Goal: Transaction & Acquisition: Download file/media

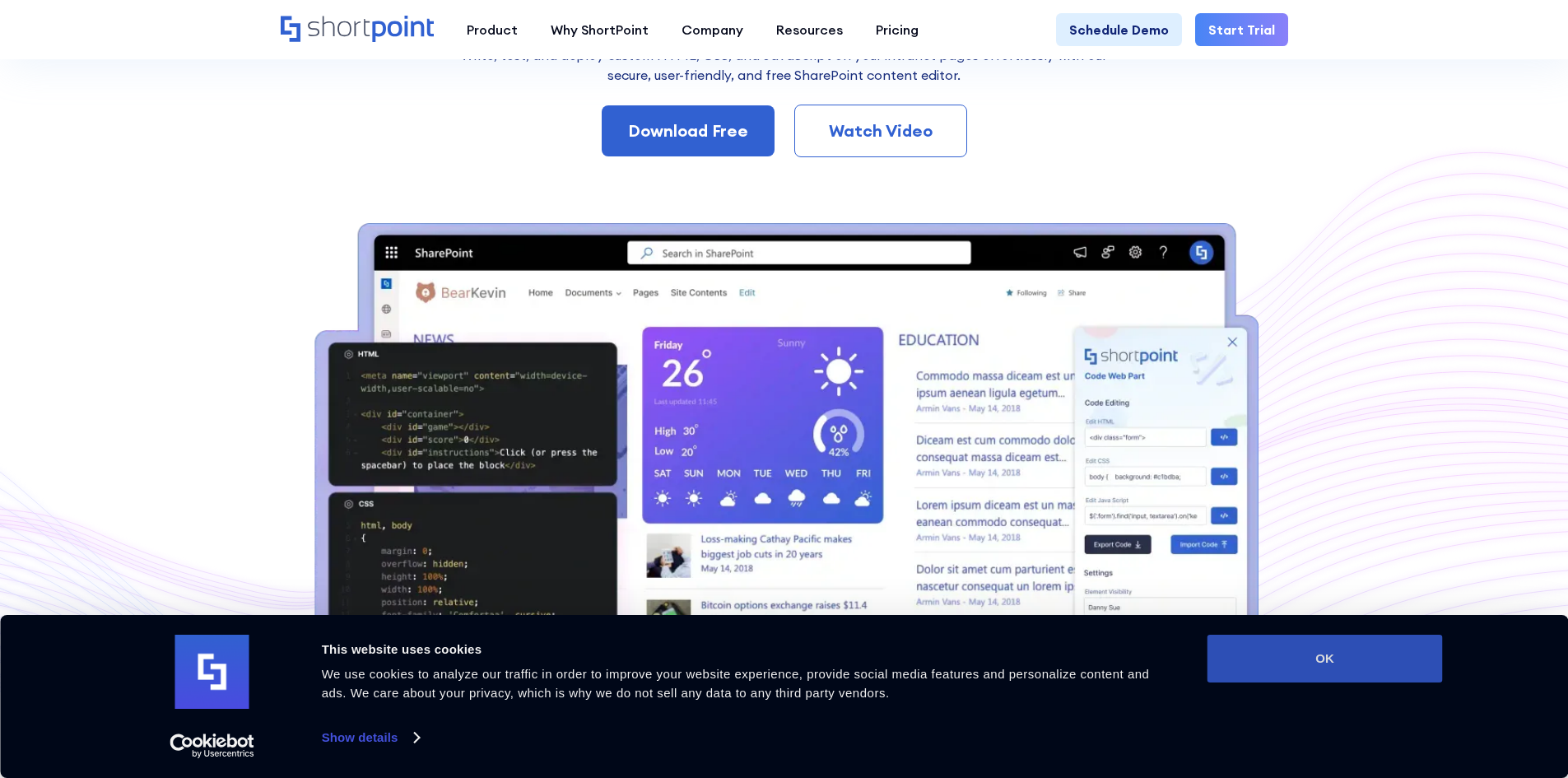
click at [1401, 652] on button "OK" at bounding box center [1325, 659] width 235 height 48
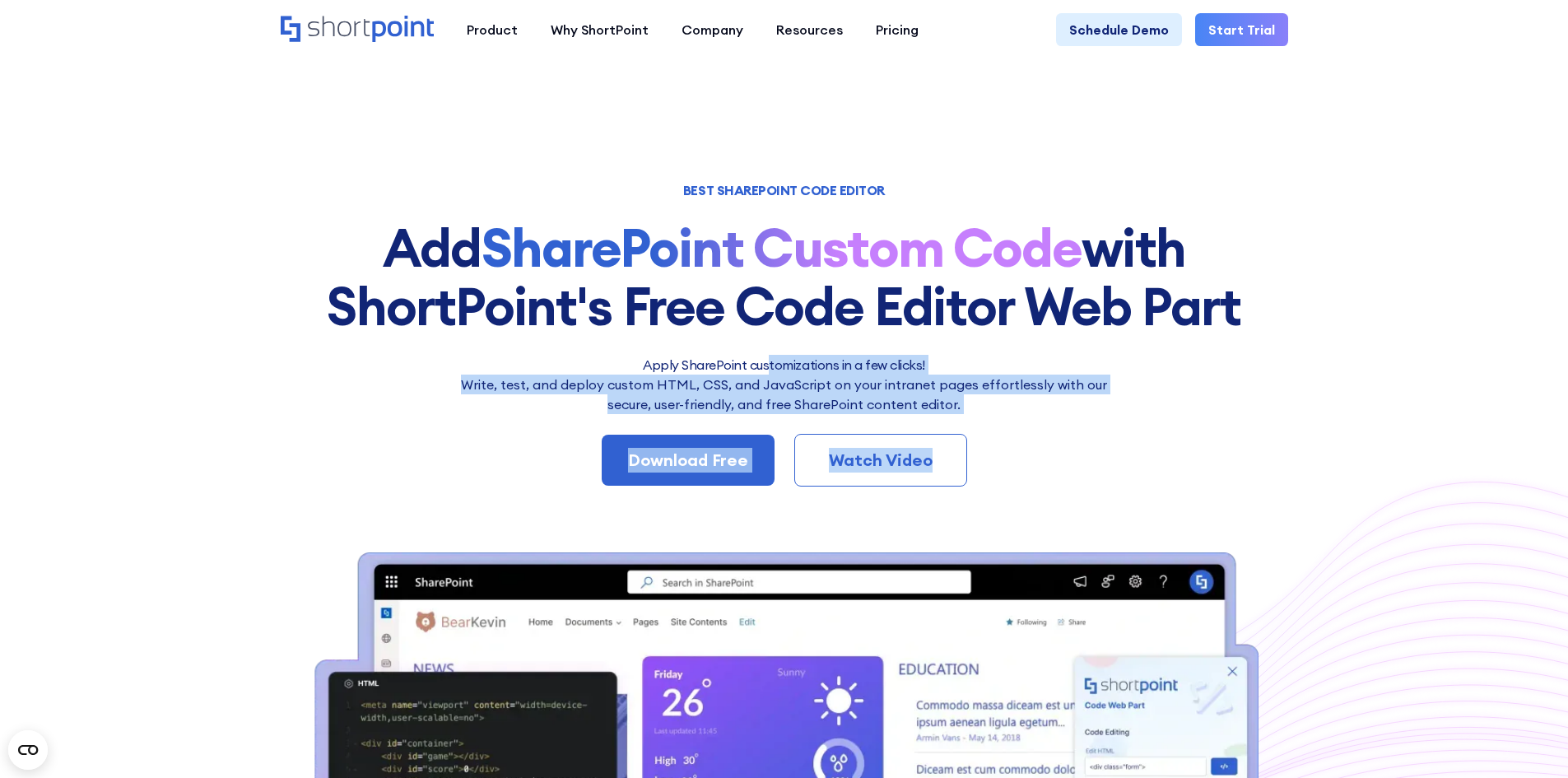
drag, startPoint x: 768, startPoint y: 364, endPoint x: 955, endPoint y: 415, distance: 193.8
click at [955, 415] on div "Apply SharePoint customizations in a few clicks! Write, test, and deploy custom…" at bounding box center [784, 421] width 1007 height 132
click at [957, 415] on div "Apply SharePoint customizations in a few clicks! Write, test, and deploy custom…" at bounding box center [784, 421] width 1007 height 132
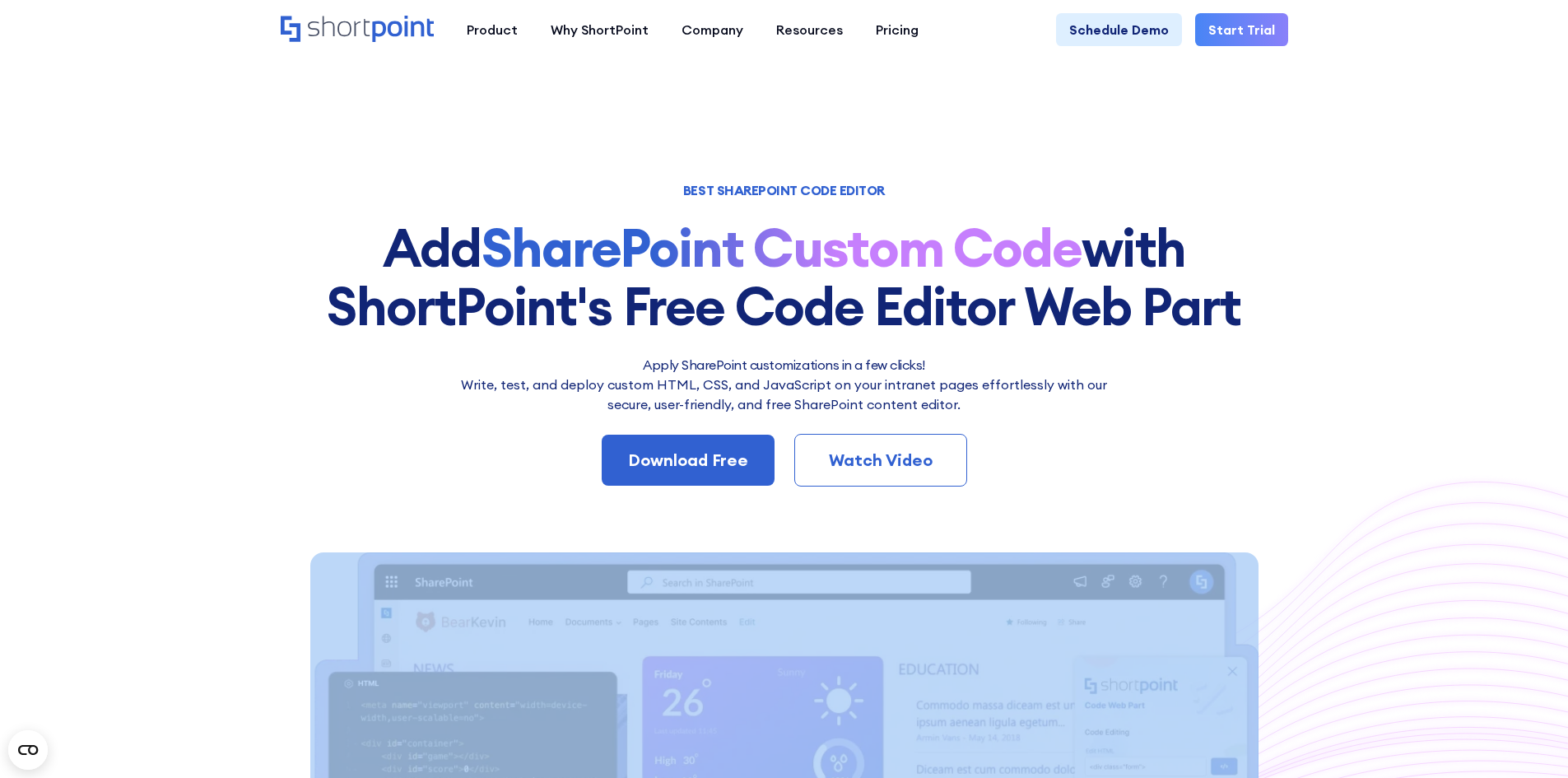
click at [957, 415] on div "Apply SharePoint customizations in a few clicks! Write, test, and deploy custom…" at bounding box center [784, 421] width 1007 height 132
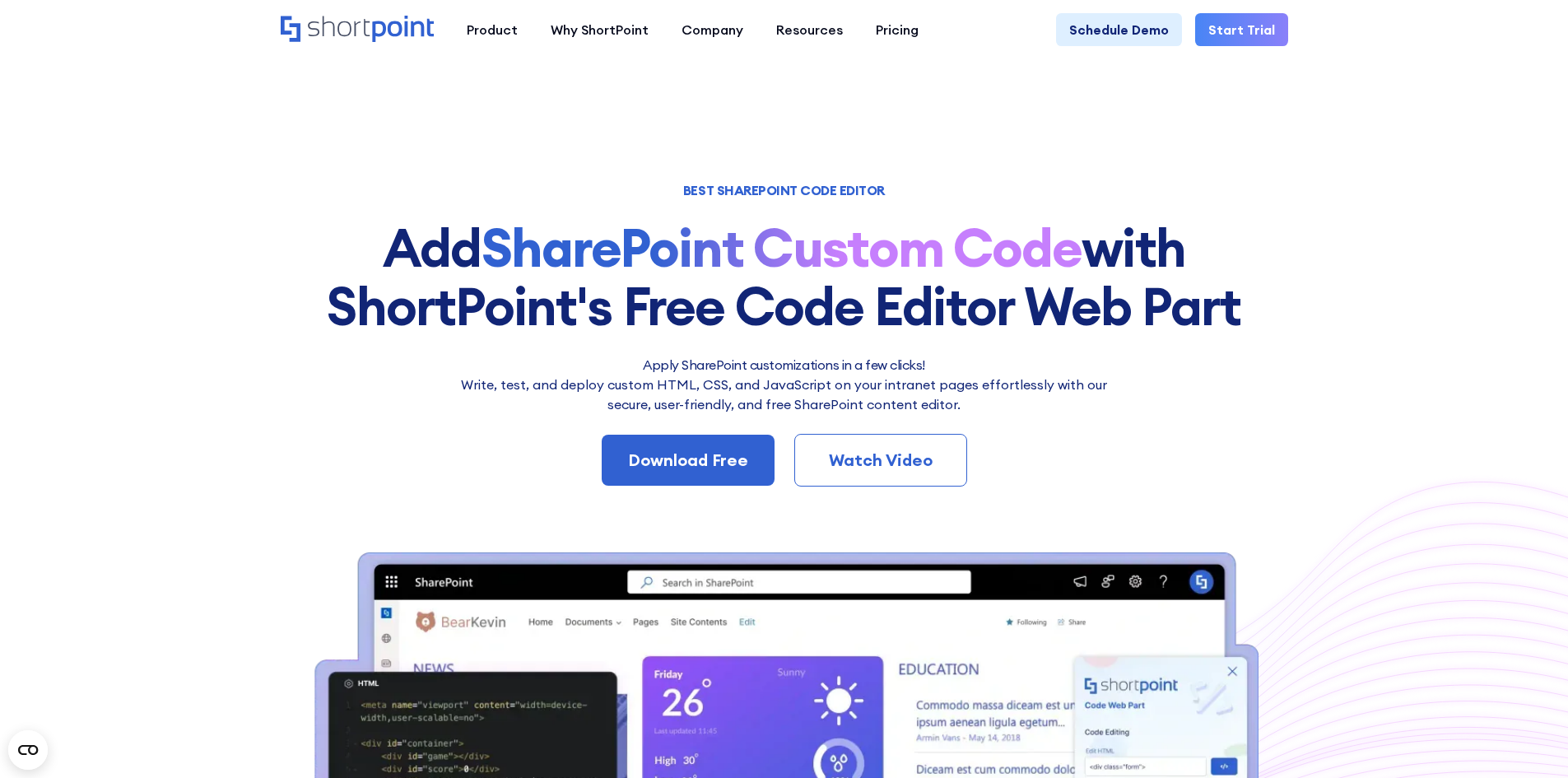
click at [938, 409] on p "Write, test, and deploy custom HTML, CSS, and JavaScript on your intranet pages…" at bounding box center [784, 394] width 667 height 40
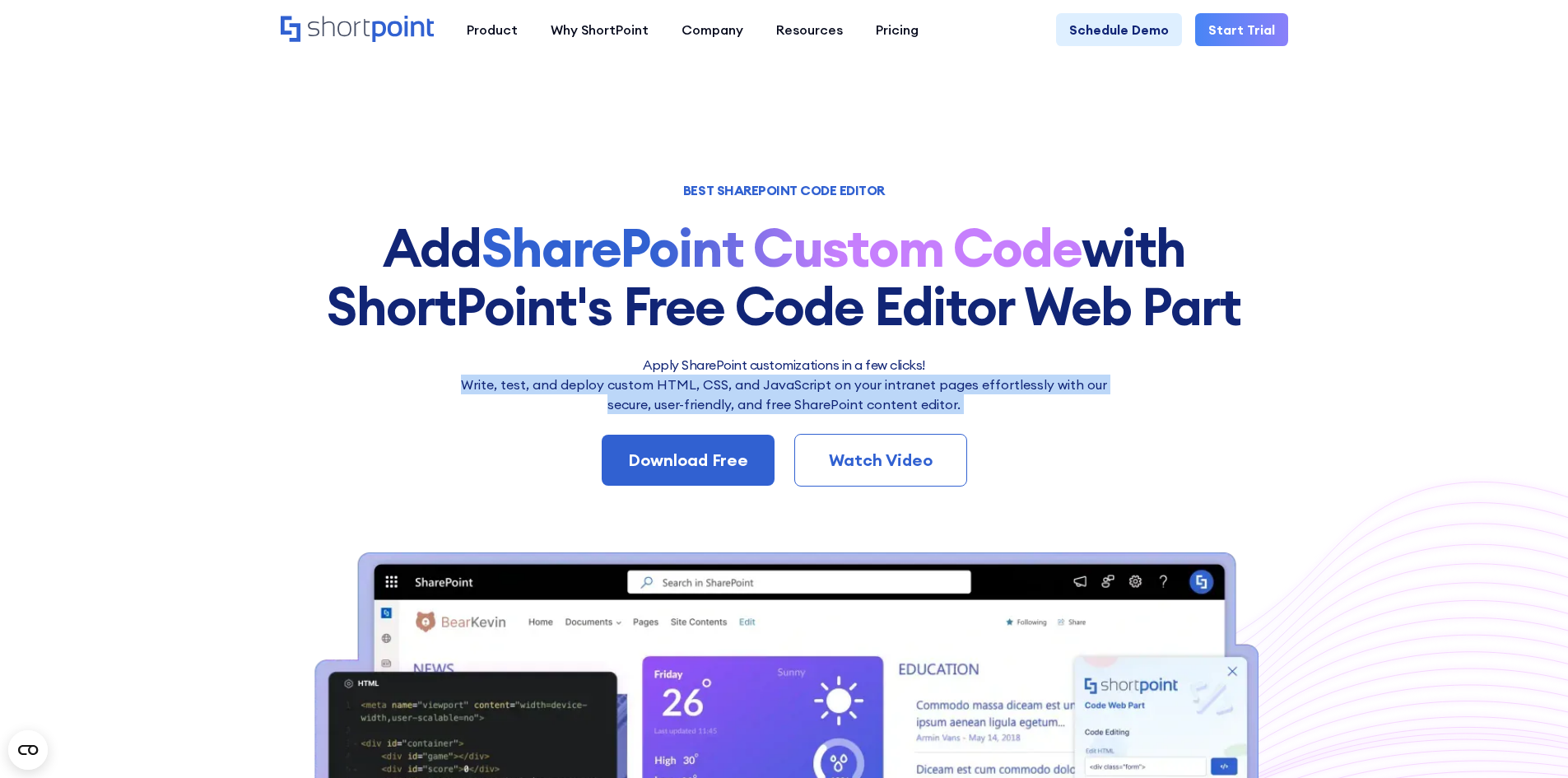
click at [938, 409] on p "Write, test, and deploy custom HTML, CSS, and JavaScript on your intranet pages…" at bounding box center [784, 394] width 667 height 40
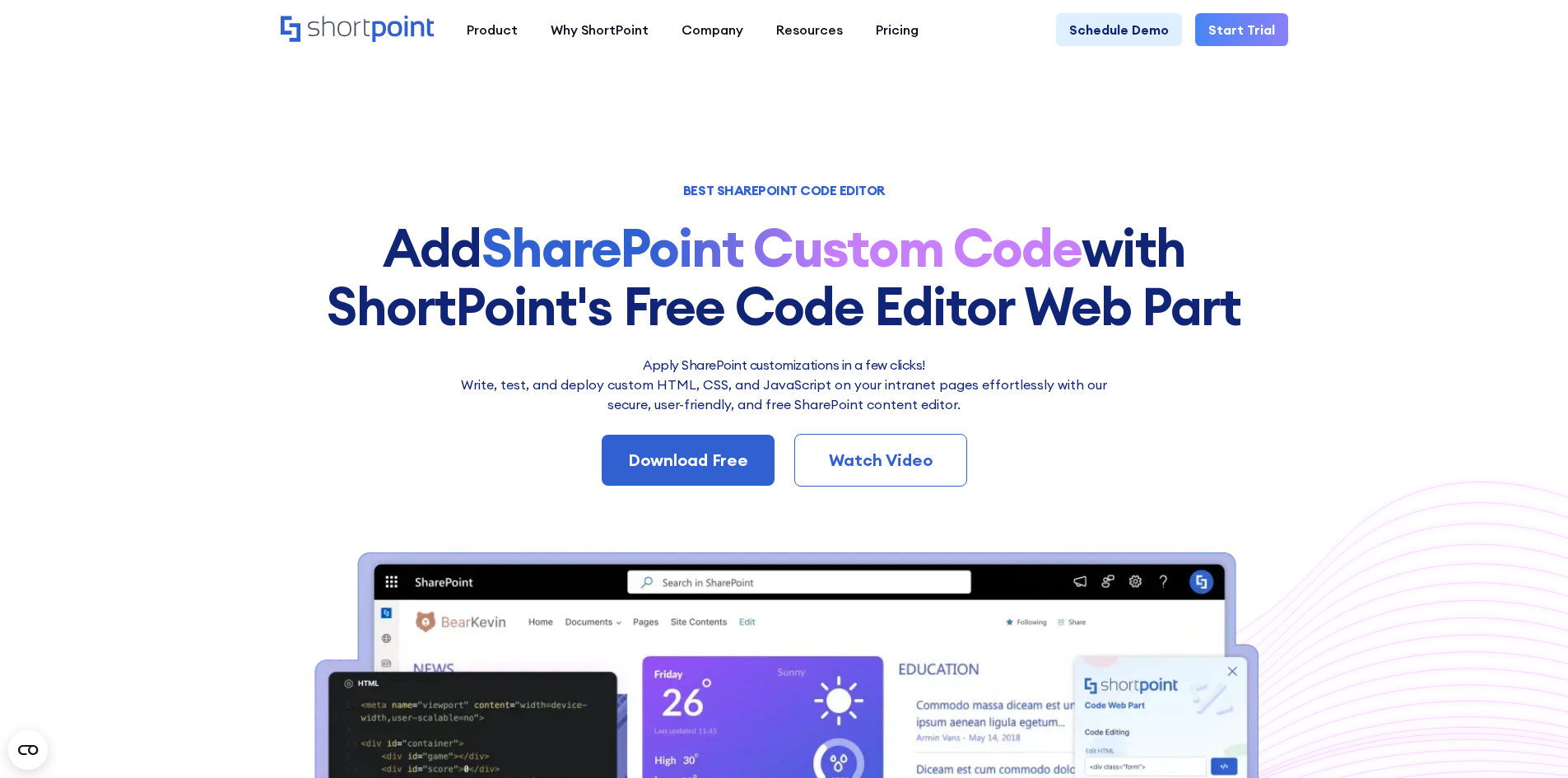
click at [670, 347] on div "BEST SHAREPOINT CODE EDITOR Add SharePoint Custom Code with ShortPoint's Free C…" at bounding box center [784, 659] width 1007 height 948
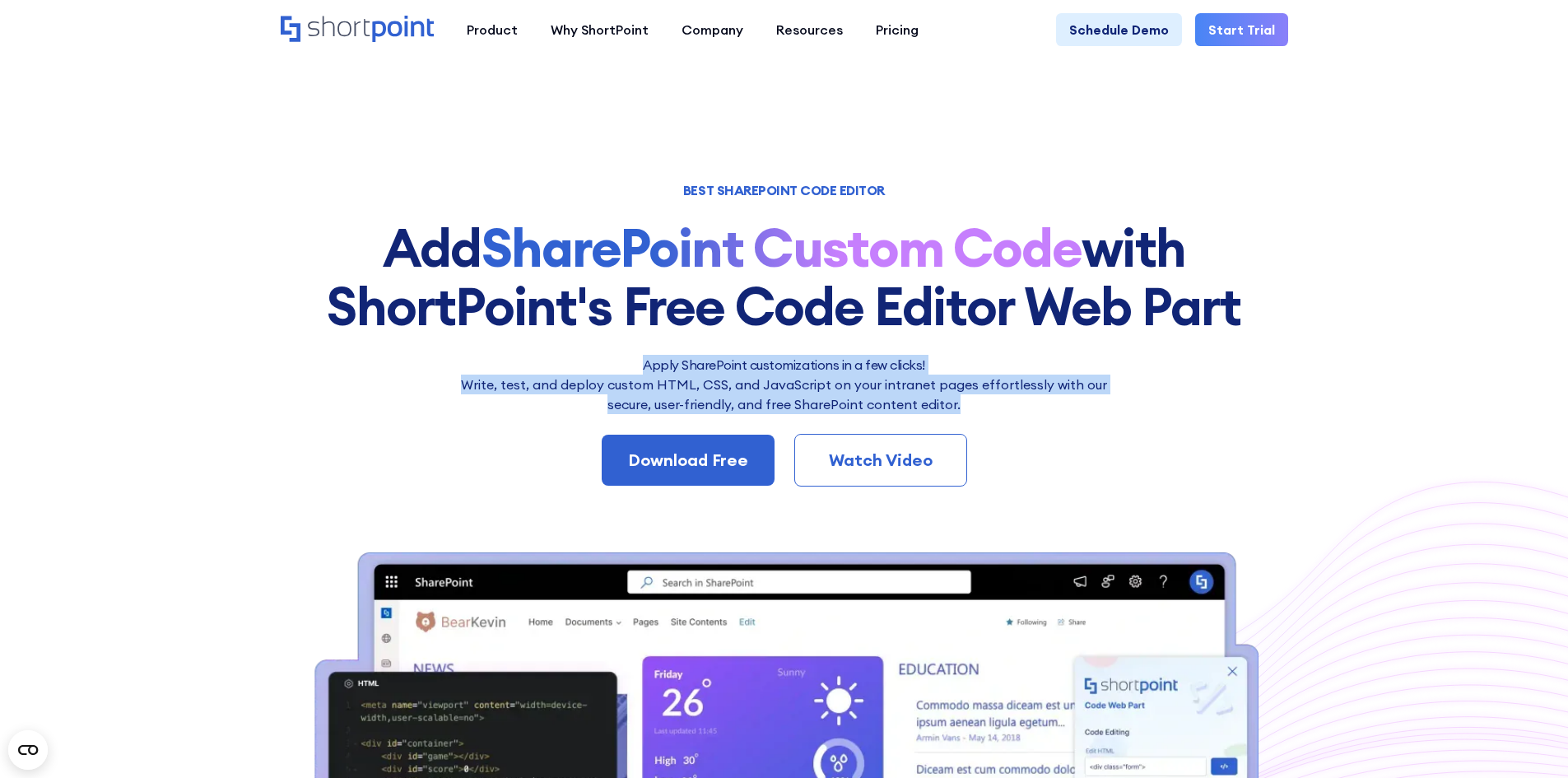
drag, startPoint x: 648, startPoint y: 357, endPoint x: 989, endPoint y: 399, distance: 343.6
click at [989, 399] on div "Apply SharePoint customizations in a few clicks! Write, test, and deploy custom…" at bounding box center [784, 384] width 667 height 59
click at [679, 440] on link "Download Free" at bounding box center [688, 460] width 173 height 51
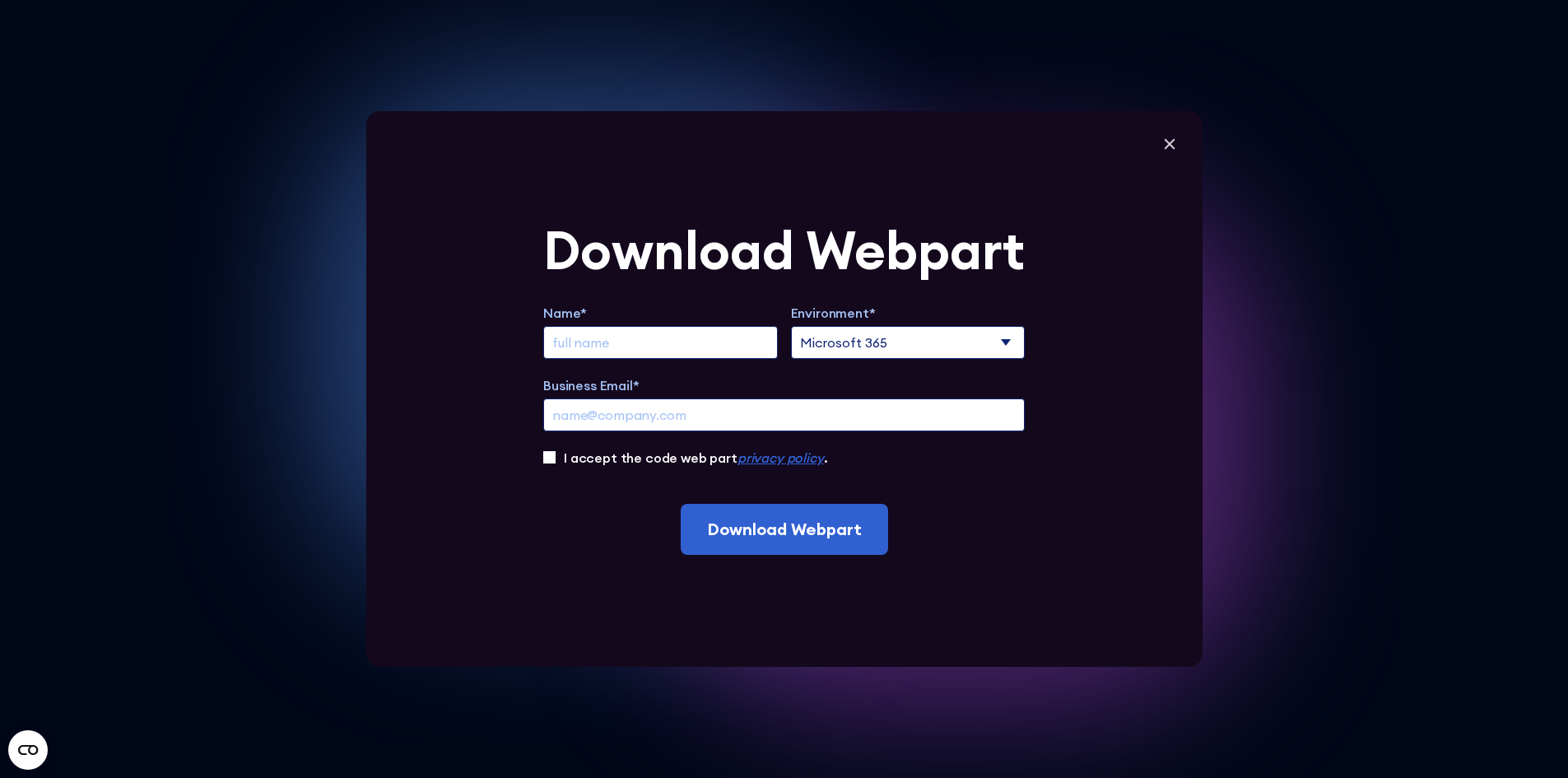
click at [658, 341] on input "Extend Trial" at bounding box center [660, 342] width 235 height 33
type input "[PERSON_NAME]"
click at [777, 428] on input "[EMAIL_ADDRESS][PERSON_NAME][PERSON_NAME][DOMAIN_NAME]" at bounding box center [784, 415] width 482 height 33
drag, startPoint x: 775, startPoint y: 426, endPoint x: 468, endPoint y: 408, distance: 307.5
click at [468, 408] on div "Download Webpart Name* [PERSON_NAME] Environment* Microsoft 365 SharePoint Onli…" at bounding box center [784, 389] width 836 height 556
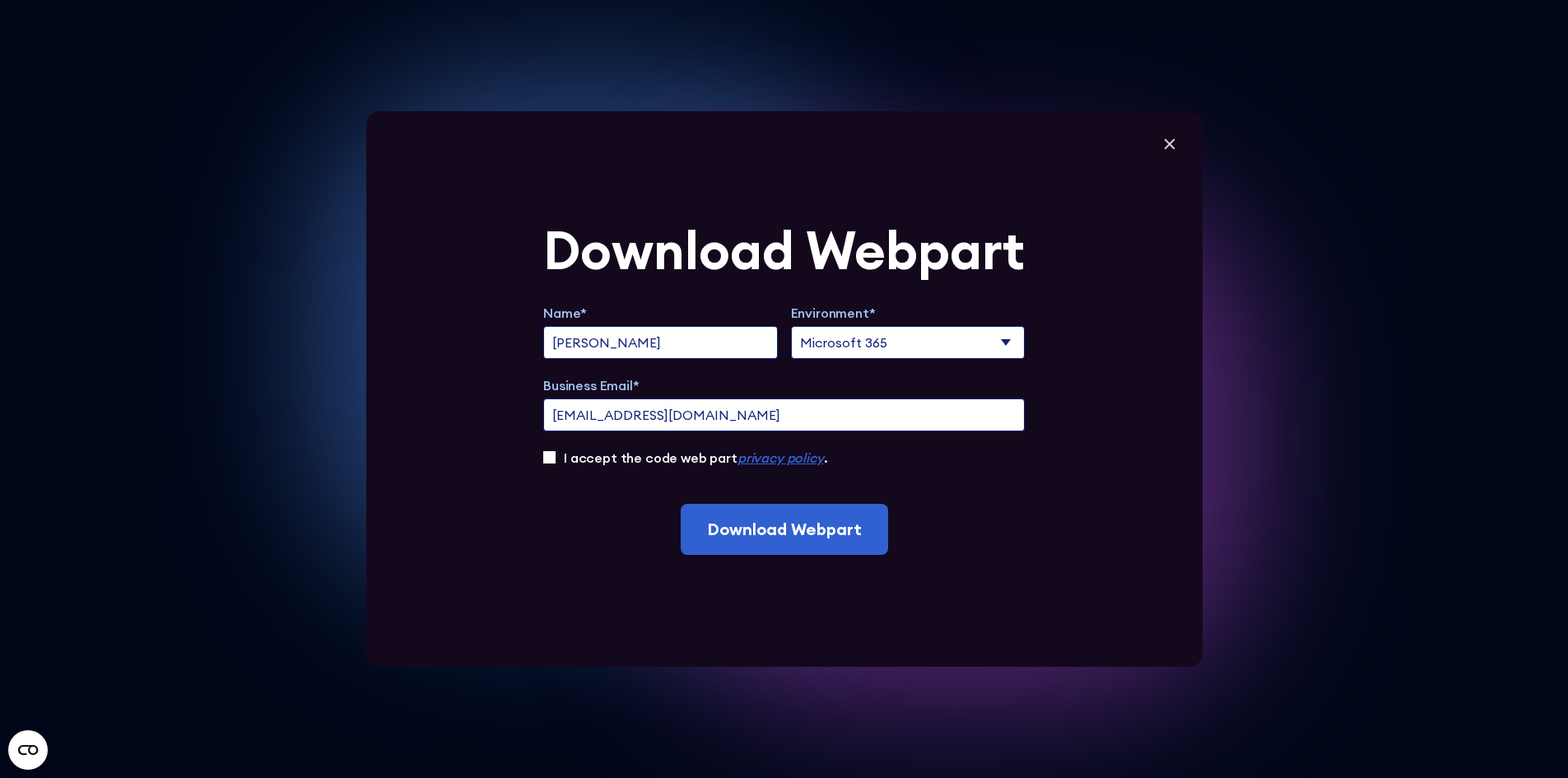
type input "[EMAIL_ADDRESS][DOMAIN_NAME]"
click at [543, 451] on input "I accept the code web part privacy policy ." at bounding box center [549, 457] width 12 height 12
checkbox input "true"
click at [855, 340] on select "Microsoft 365 SharePoint Online SharePoint 2019 (On-Premise)" at bounding box center [908, 342] width 235 height 33
select select "SharePoint Online"
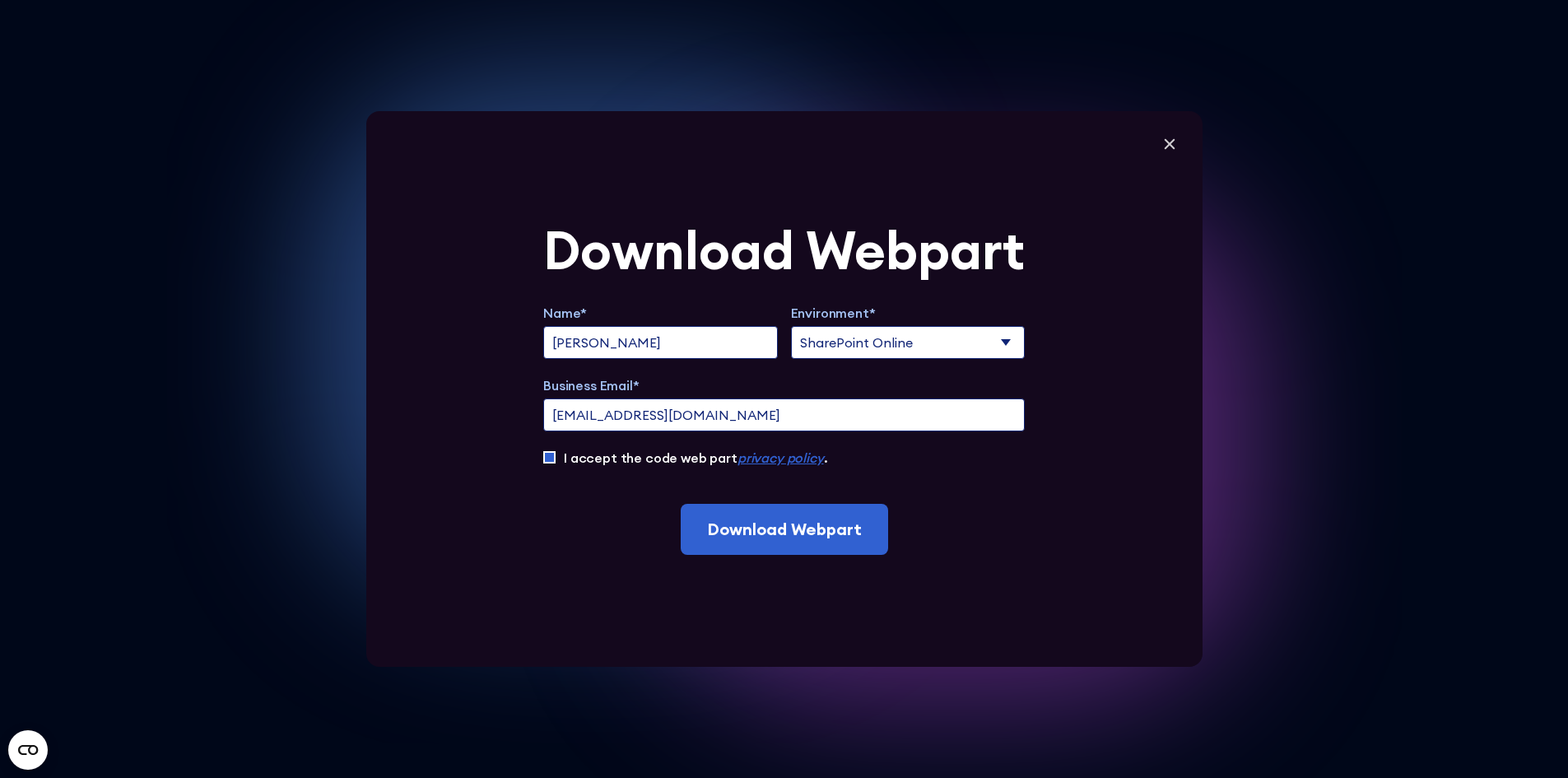
click at [796, 326] on select "Microsoft 365 SharePoint Online SharePoint 2019 (On-Premise)" at bounding box center [908, 342] width 235 height 33
click at [842, 552] on input "Download Webpart" at bounding box center [784, 529] width 207 height 51
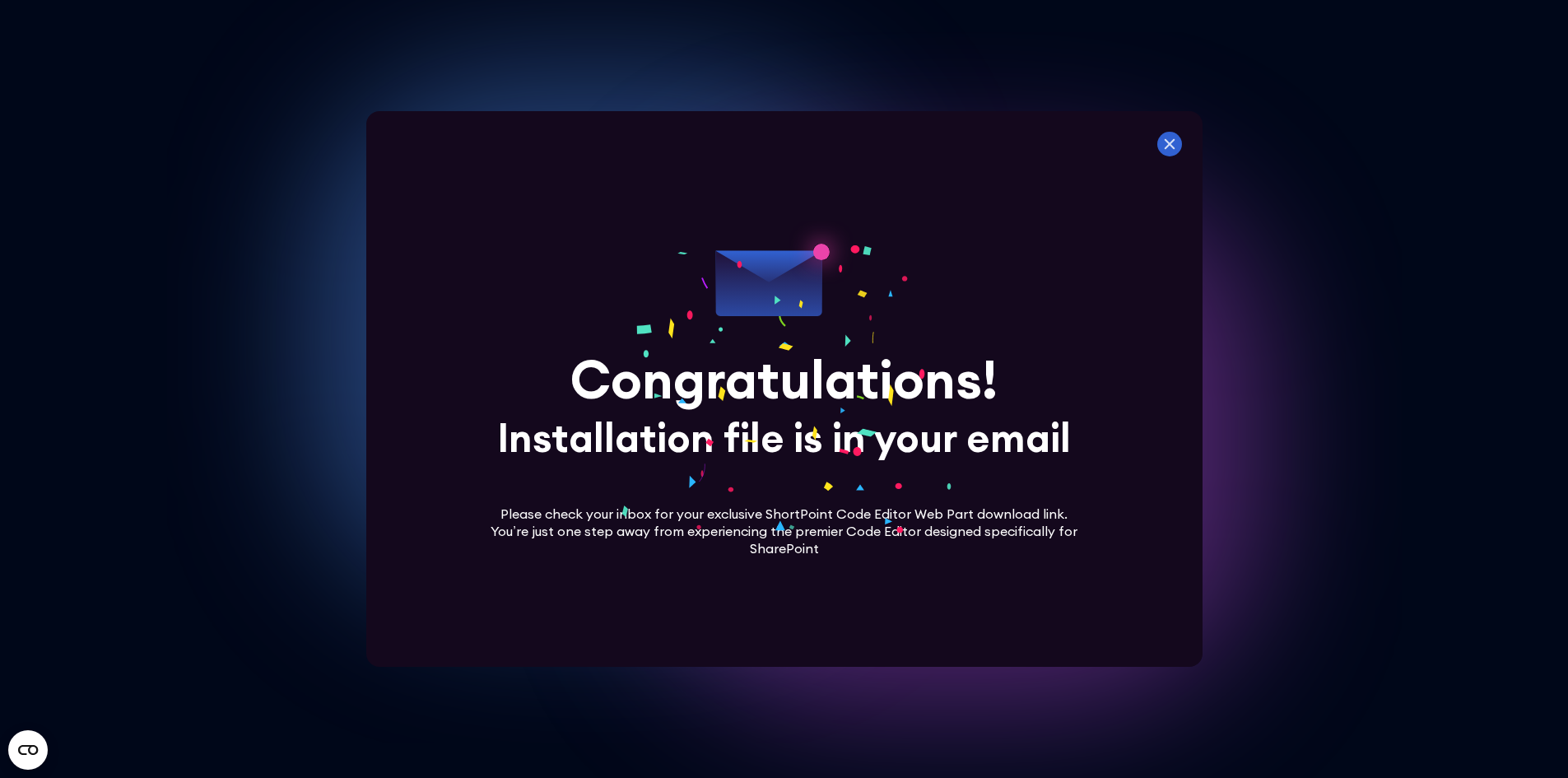
click at [1182, 137] on icon at bounding box center [1170, 144] width 25 height 25
